Goal: Check status

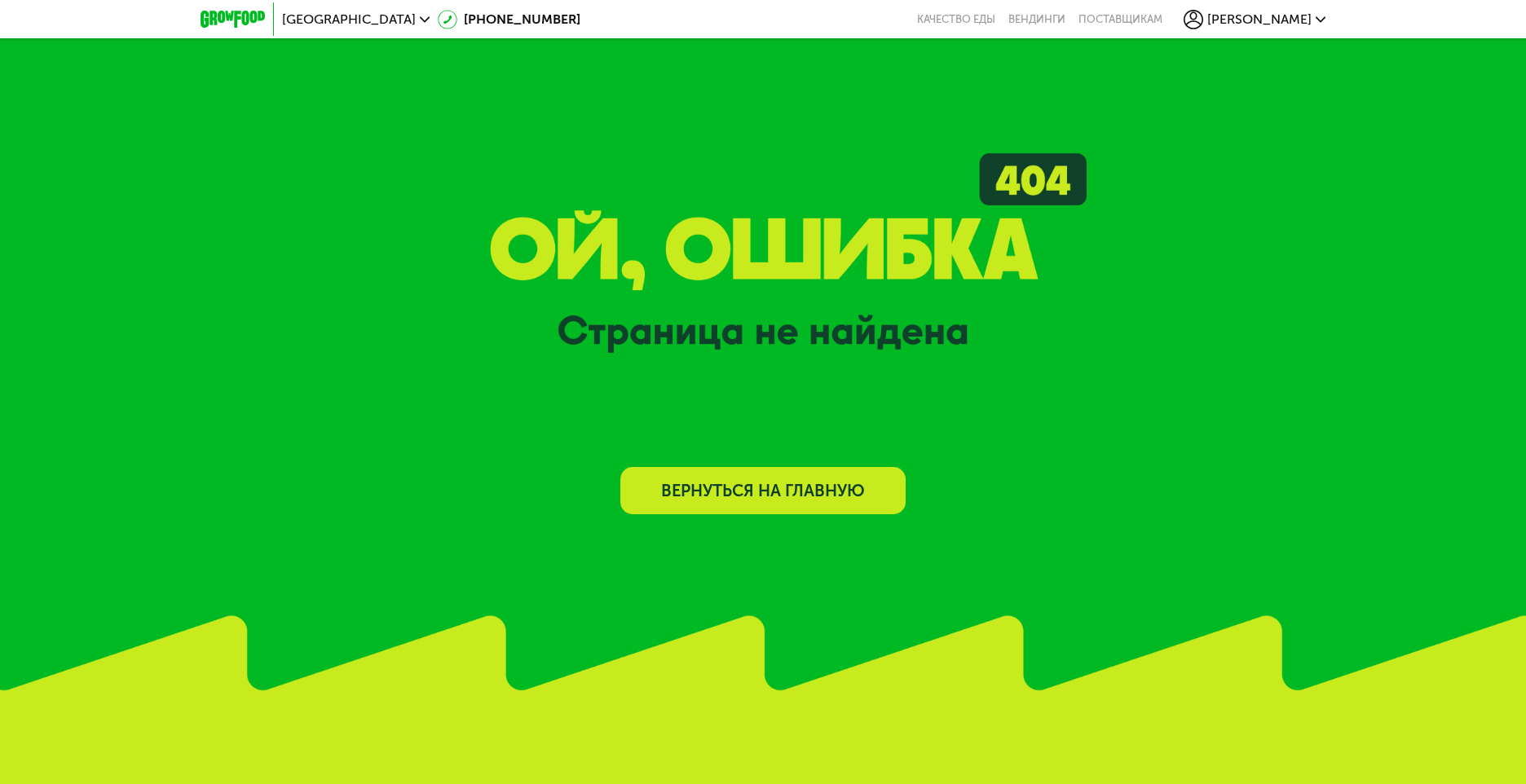
click at [807, 476] on link "Вернуться на главную" at bounding box center [763, 490] width 286 height 47
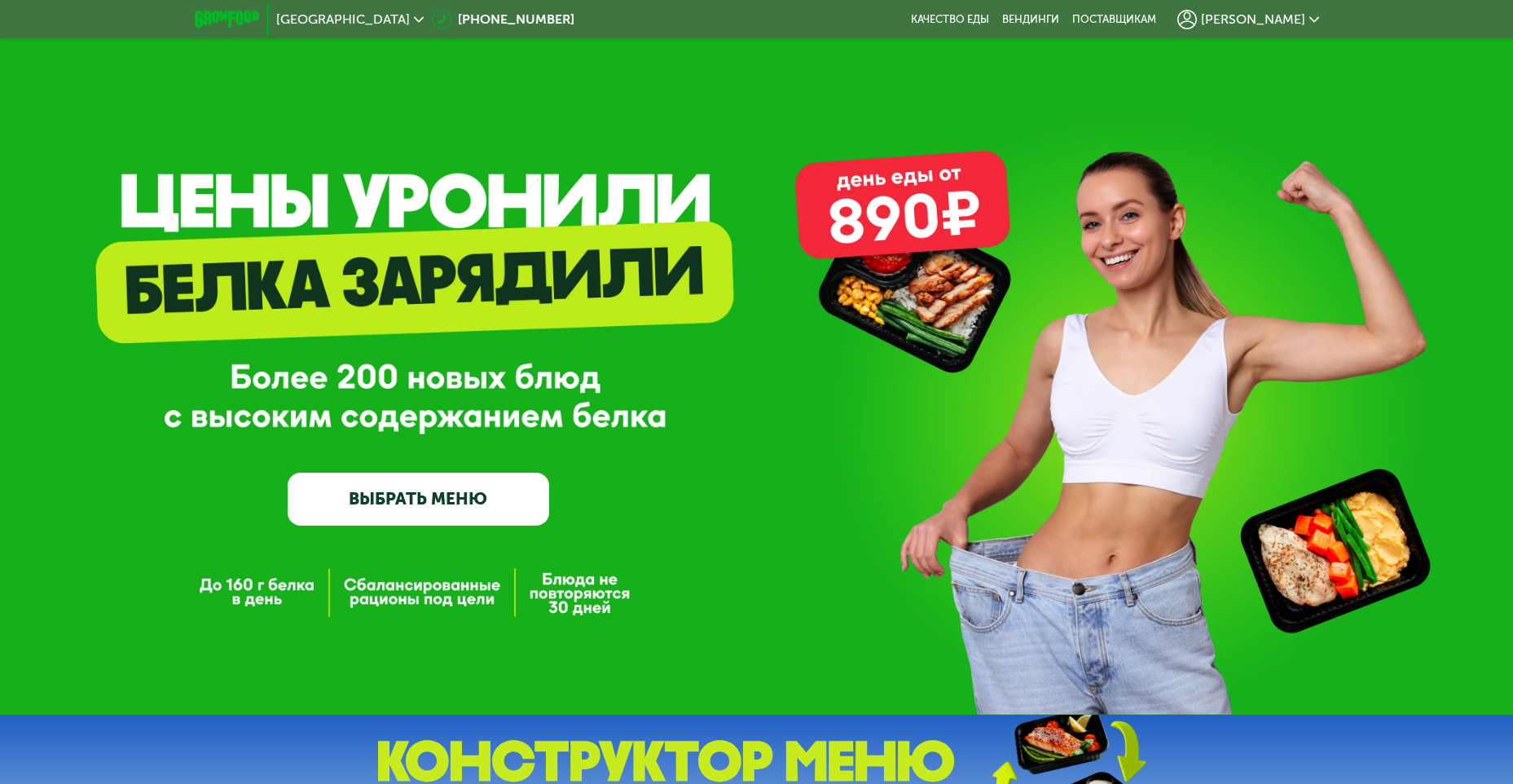
click at [1308, 14] on div "[PERSON_NAME]" at bounding box center [1248, 19] width 141 height 20
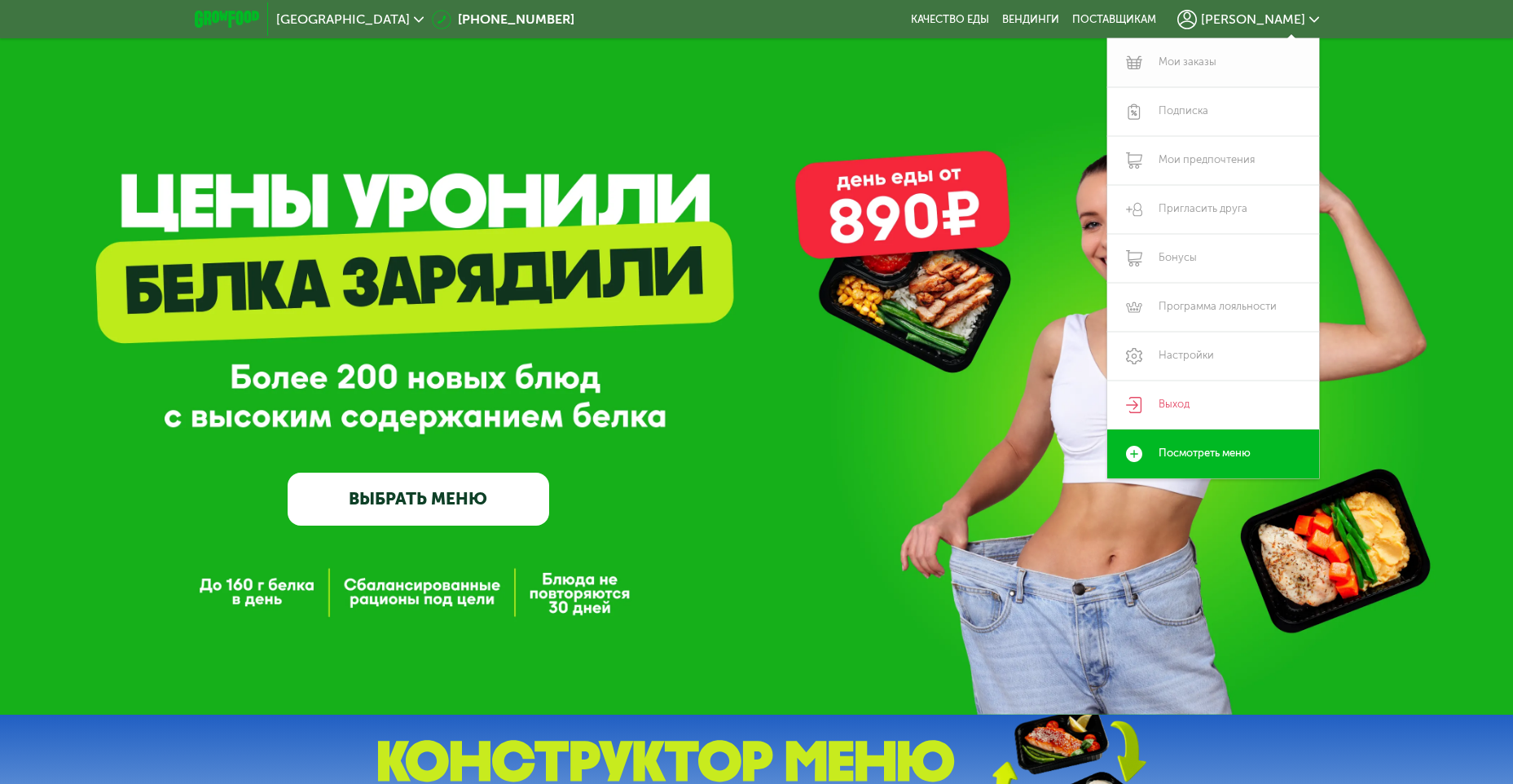
click at [1186, 61] on link "Мои заказы" at bounding box center [1213, 62] width 212 height 49
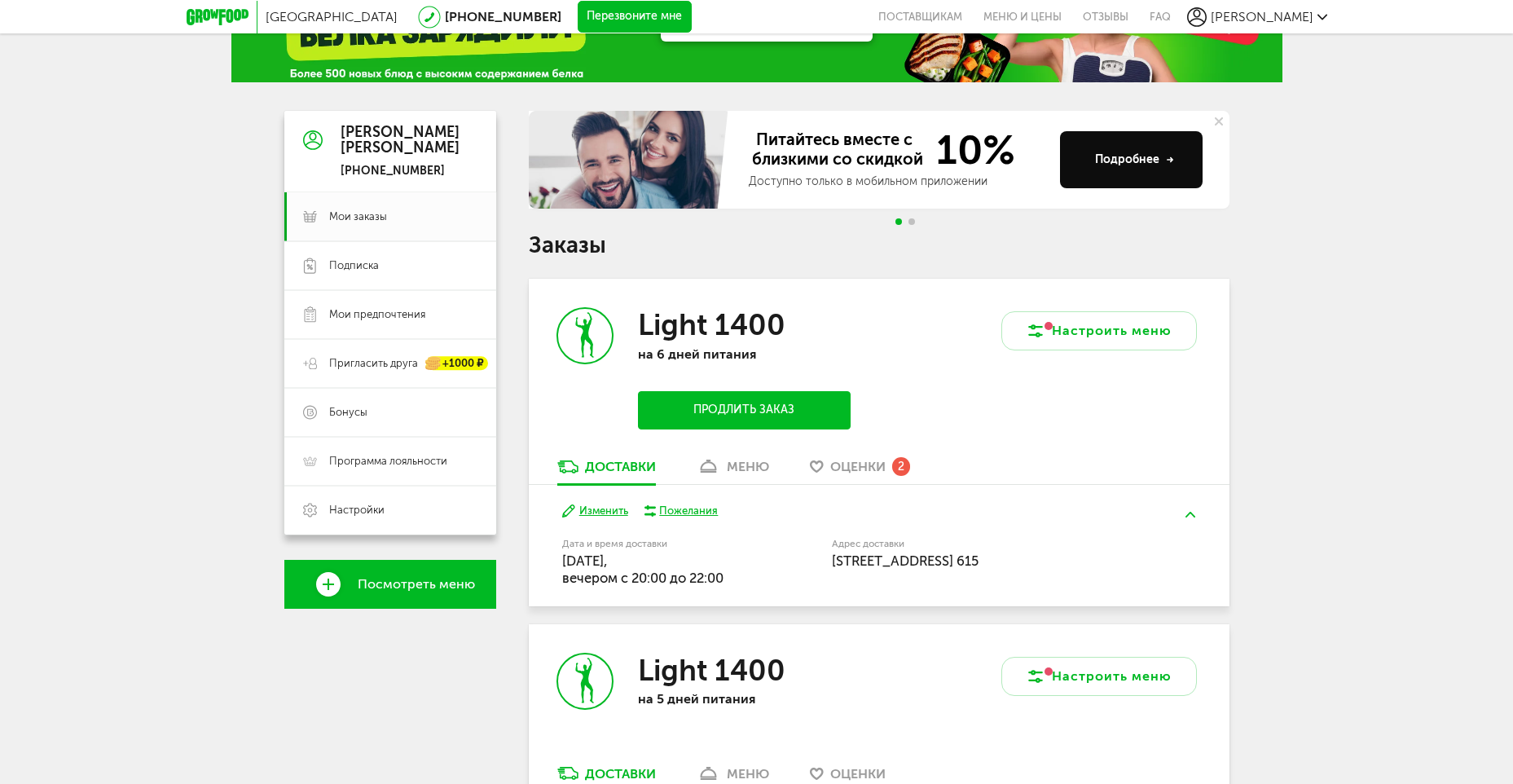
scroll to position [163, 0]
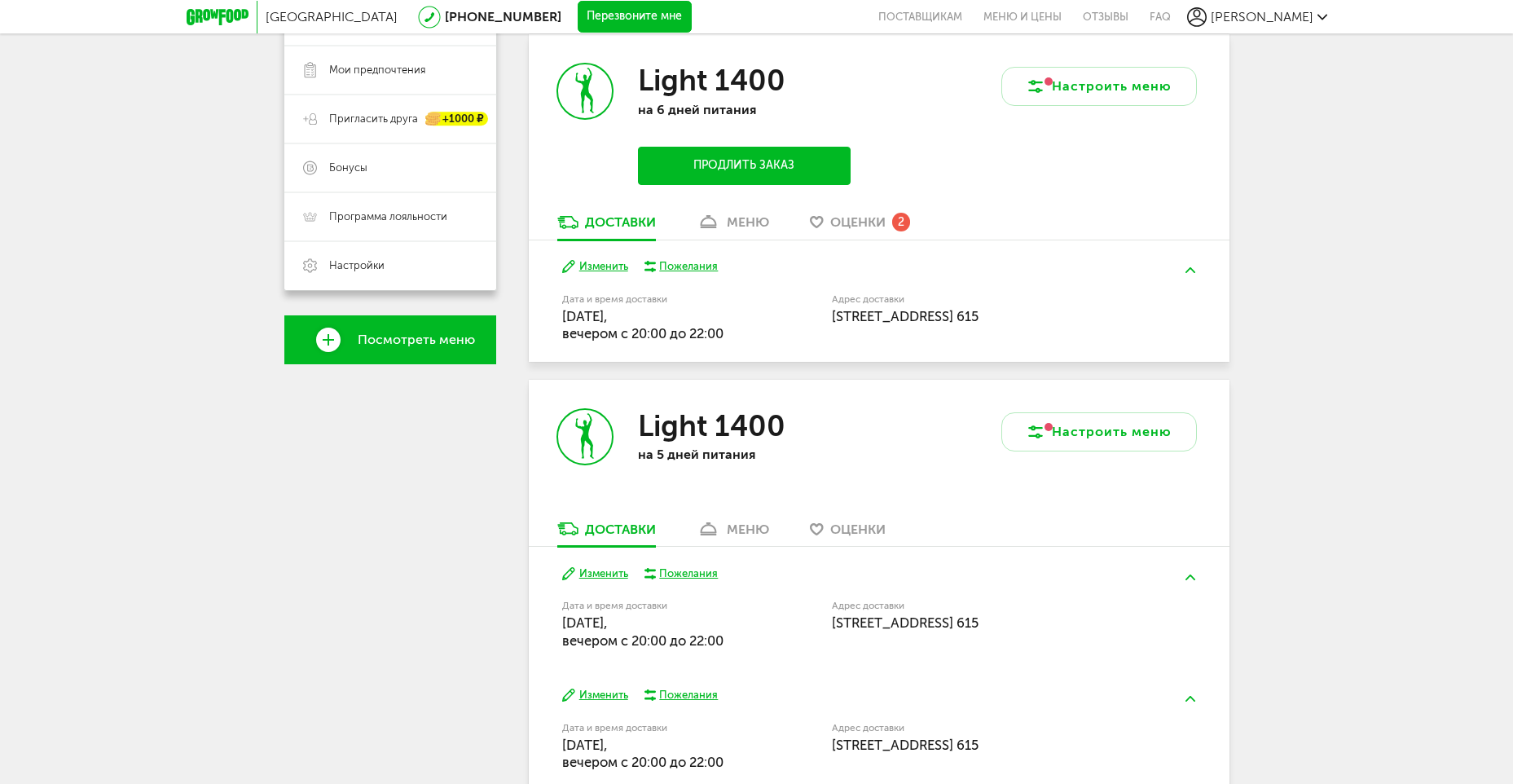
click at [740, 229] on div "меню" at bounding box center [748, 222] width 43 height 15
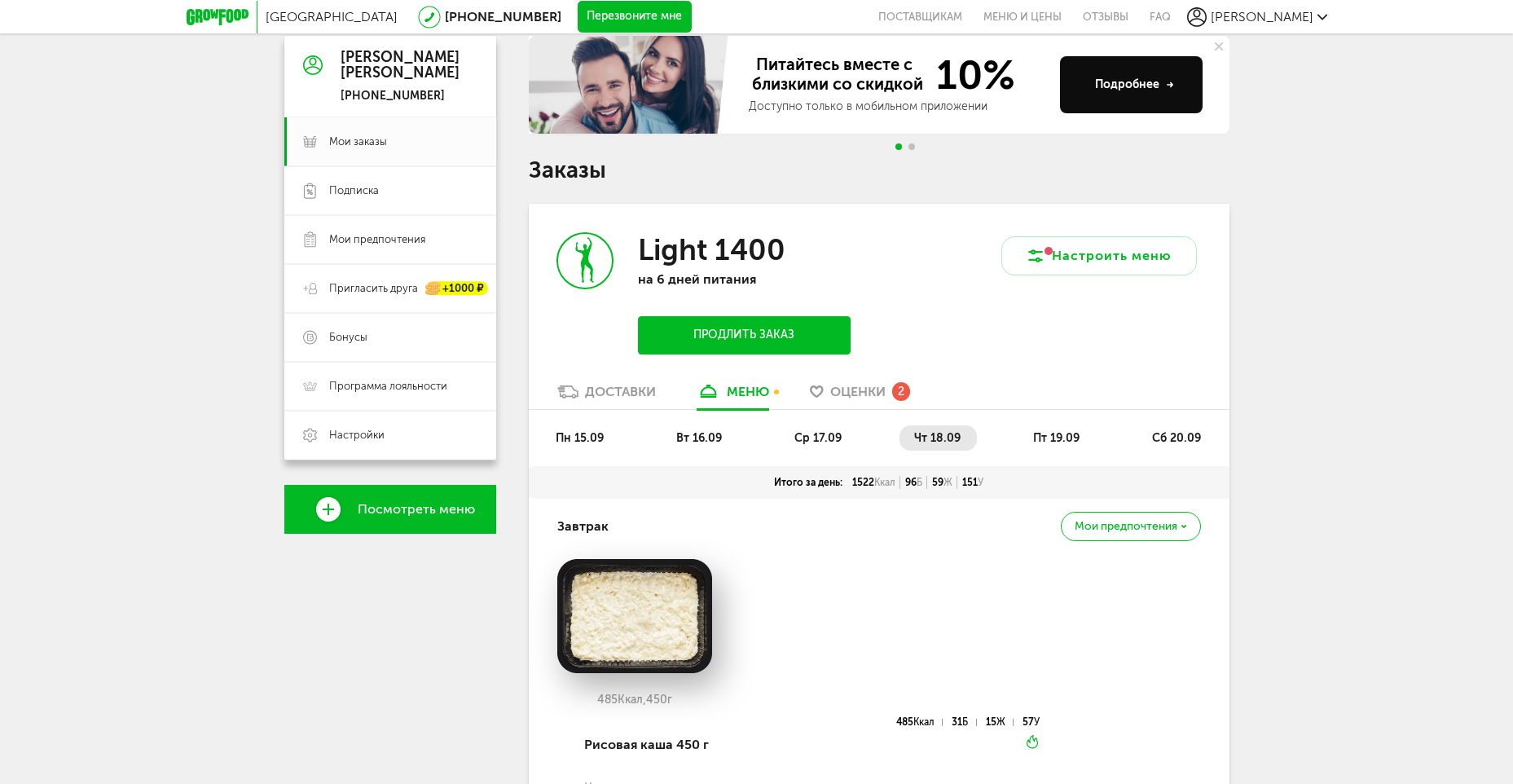
scroll to position [238, 0]
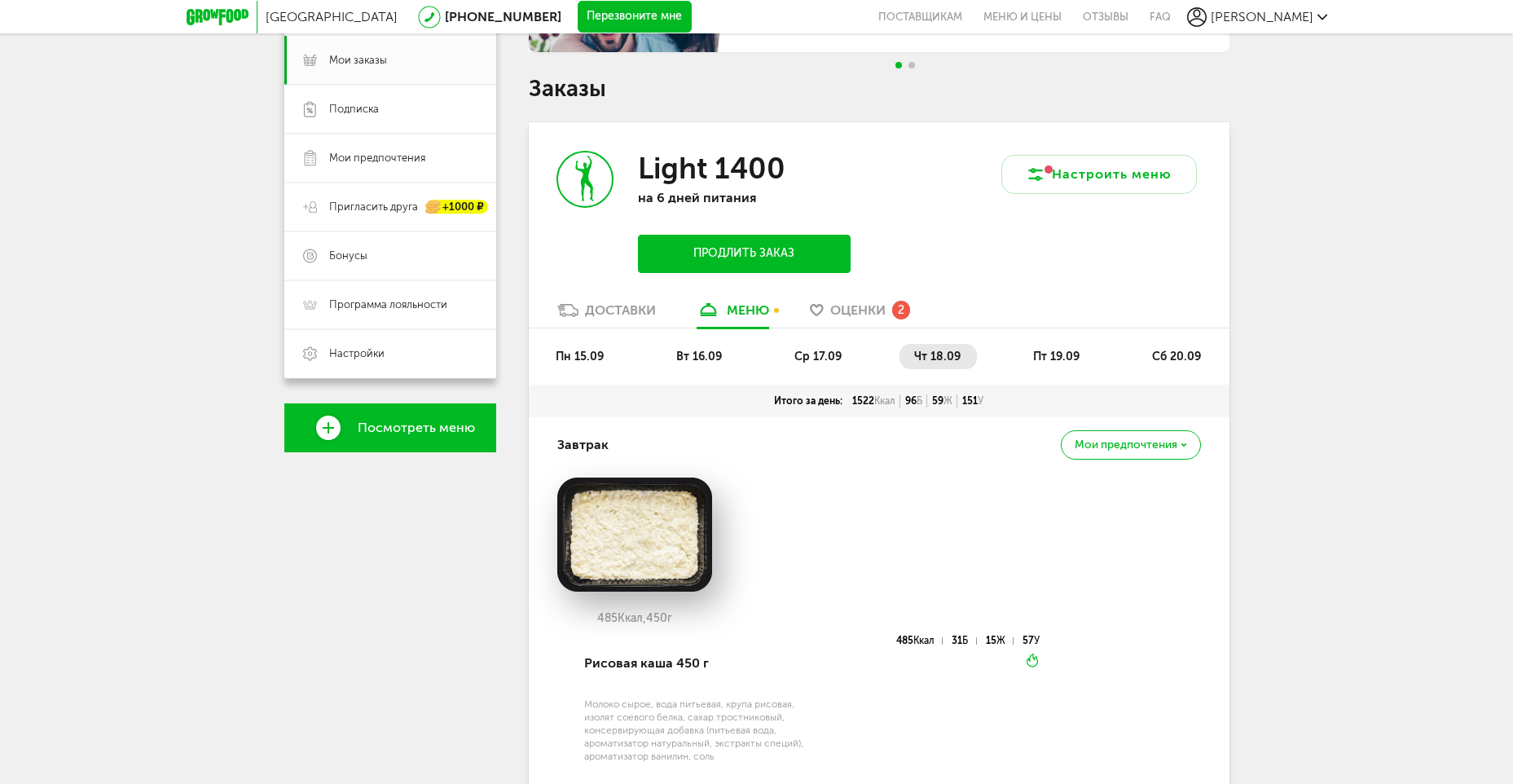
click at [713, 358] on span "вт 16.09" at bounding box center [699, 356] width 46 height 14
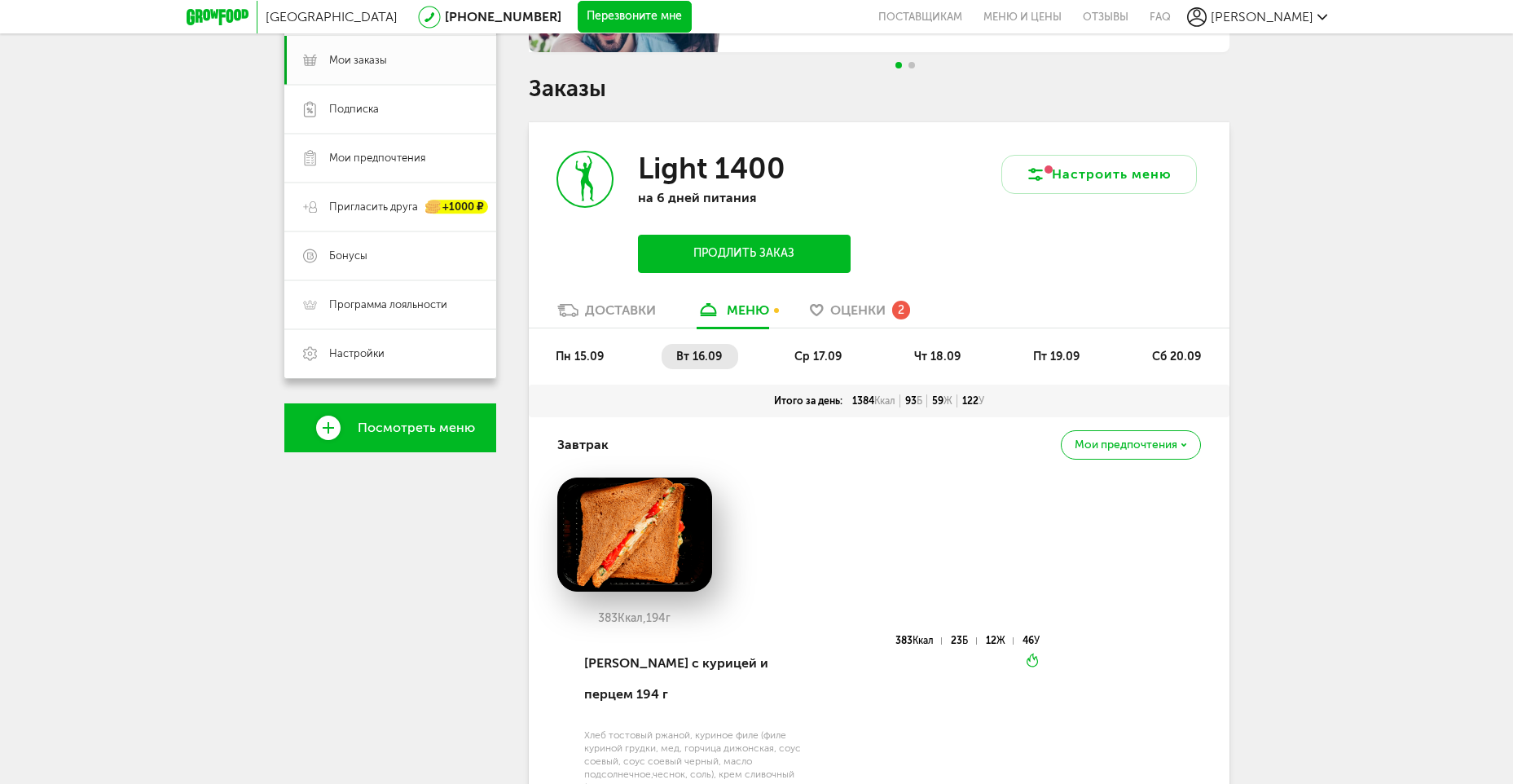
click at [812, 352] on span "ср 17.09" at bounding box center [817, 356] width 47 height 14
